Goal: Check status: Check status

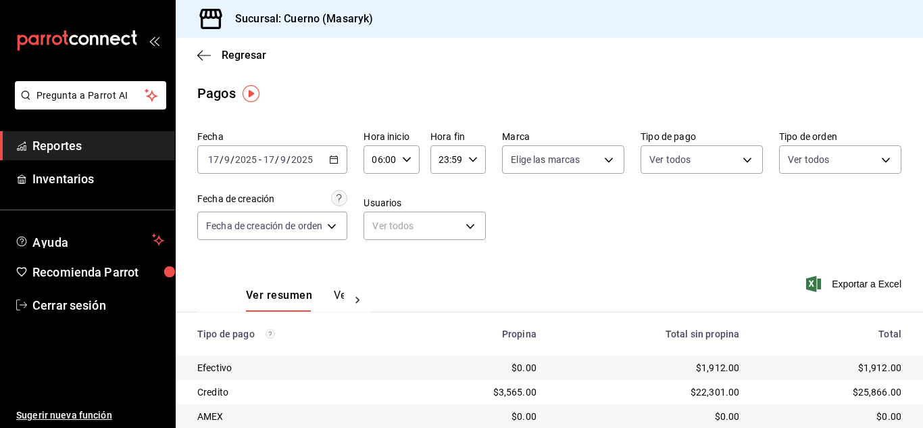
click at [395, 158] on input "06:00" at bounding box center [380, 159] width 32 height 27
click at [406, 159] on icon "button" at bounding box center [406, 159] width 9 height 9
click at [379, 225] on span "07" at bounding box center [379, 226] width 5 height 11
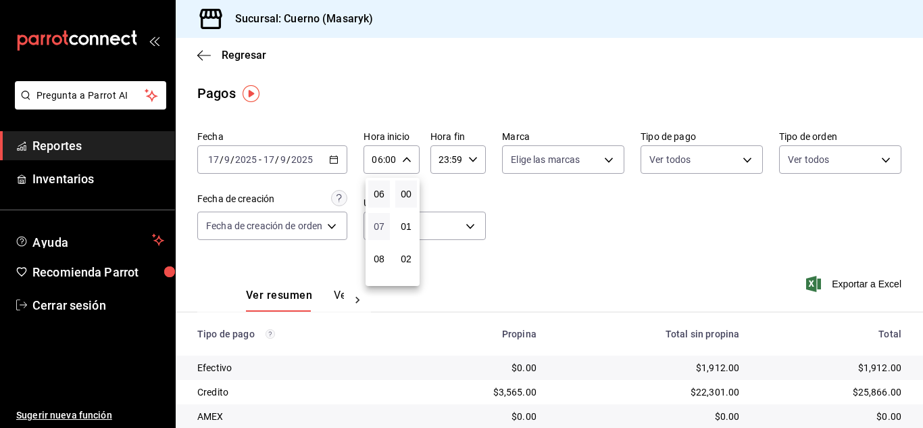
click at [379, 225] on span "07" at bounding box center [379, 226] width 5 height 11
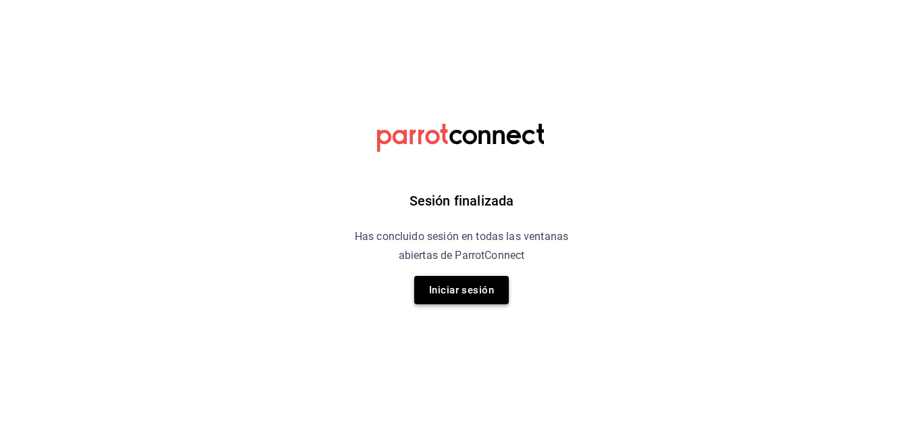
click at [477, 278] on button "Iniciar sesión" at bounding box center [461, 290] width 95 height 28
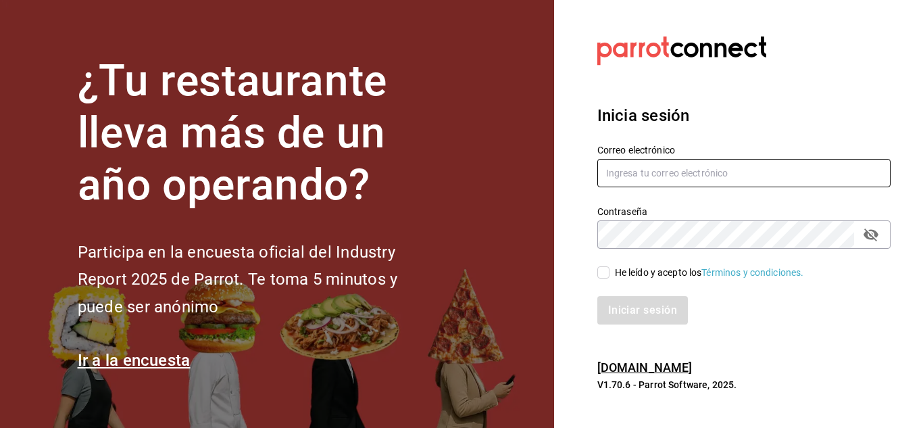
type input "cuerno.cdmx@grupocosteno.com"
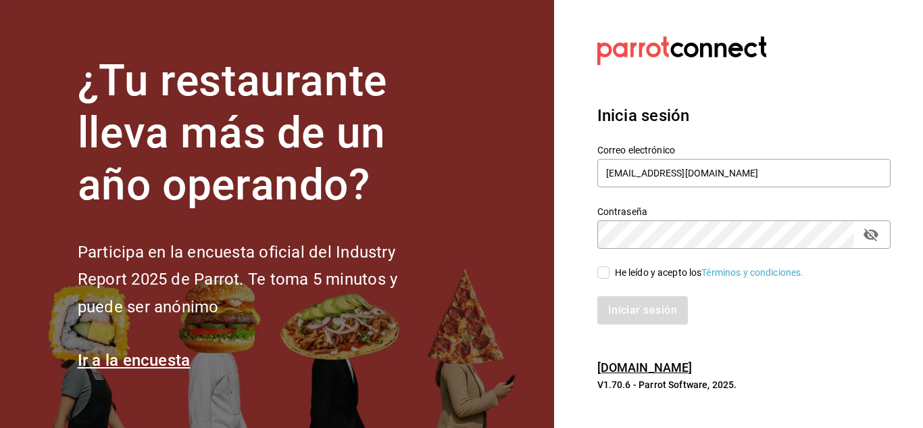
click at [604, 280] on div "Iniciar sesión" at bounding box center [736, 302] width 310 height 45
click at [610, 268] on span "He leído y acepto los Términos y condiciones." at bounding box center [707, 273] width 195 height 14
click at [610, 268] on input "He leído y acepto los Términos y condiciones." at bounding box center [604, 272] width 12 height 12
click at [610, 268] on span "He leído y acepto los Términos y condiciones." at bounding box center [707, 273] width 195 height 14
click at [610, 268] on input "He leído y acepto los Términos y condiciones." at bounding box center [604, 272] width 12 height 12
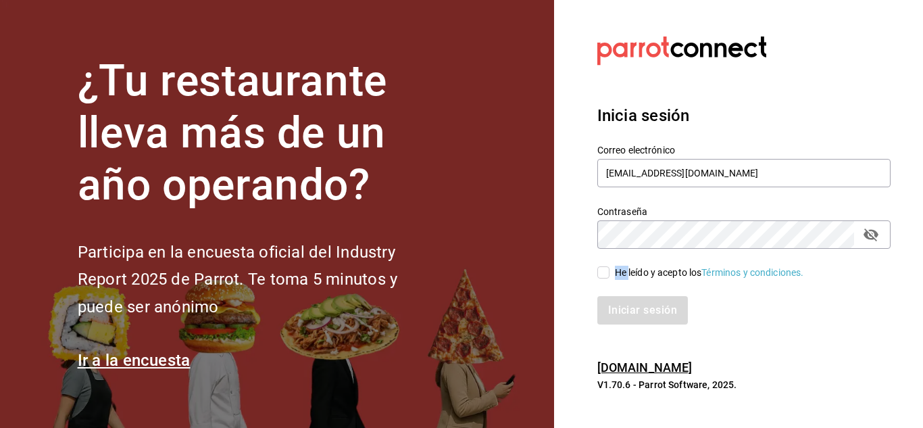
click at [602, 276] on input "He leído y acepto los Términos y condiciones." at bounding box center [604, 272] width 12 height 12
checkbox input "true"
click at [636, 322] on button "Iniciar sesión" at bounding box center [644, 310] width 92 height 28
click at [636, 322] on div "Iniciar sesión" at bounding box center [744, 310] width 293 height 28
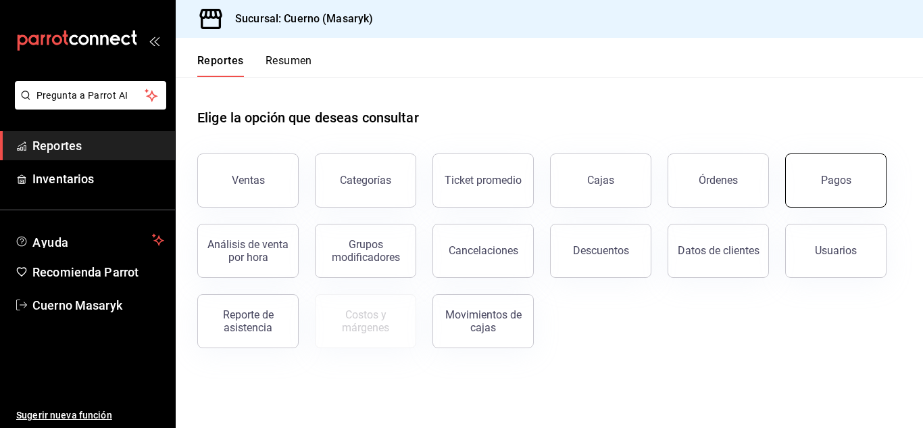
click at [867, 183] on button "Pagos" at bounding box center [835, 180] width 101 height 54
click at [867, 183] on html "Pregunta a Parrot AI Reportes Inventarios Ayuda Recomienda Parrot Cuerno Masary…" at bounding box center [461, 214] width 923 height 428
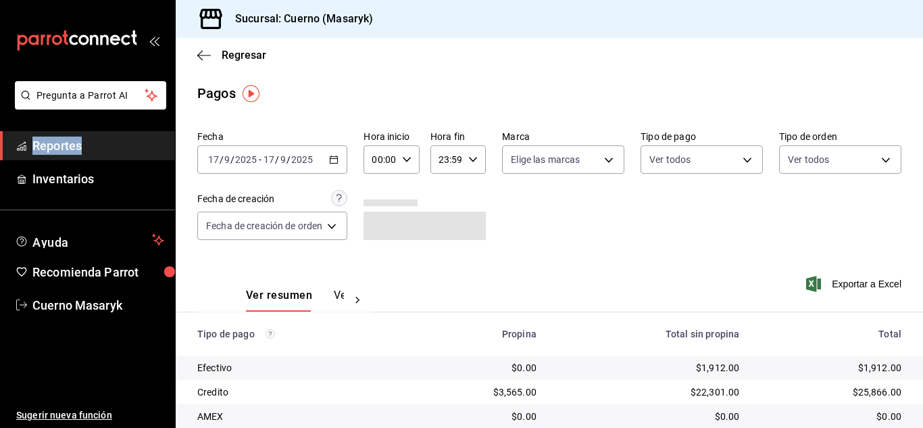
click at [406, 168] on div "00:00 Hora inicio" at bounding box center [391, 159] width 55 height 28
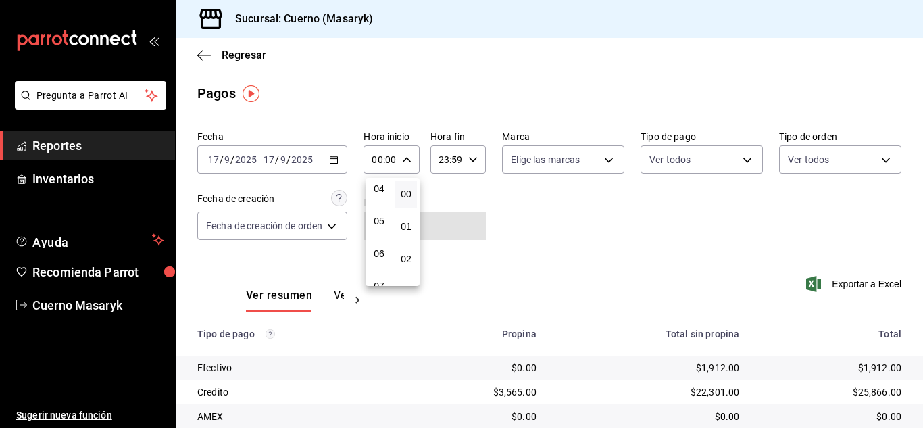
scroll to position [203, 0]
click at [377, 219] on span "07" at bounding box center [379, 218] width 5 height 11
type input "07:00"
click at [635, 235] on div at bounding box center [461, 214] width 923 height 428
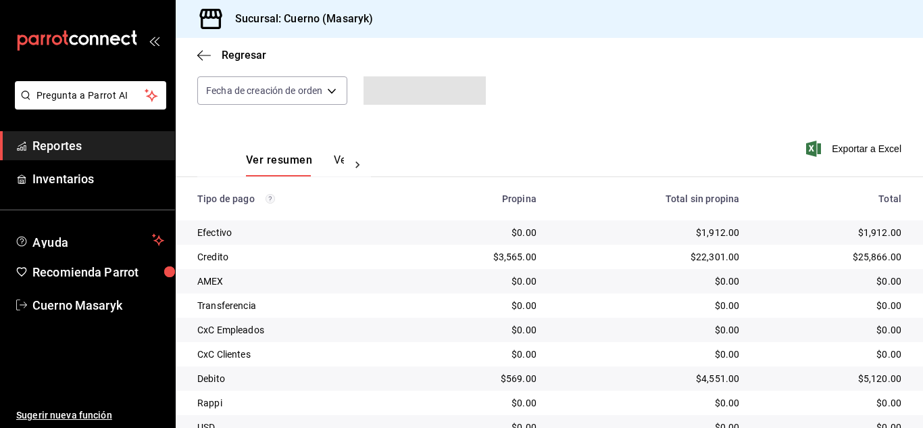
scroll to position [193, 0]
